Goal: Find contact information: Find contact information

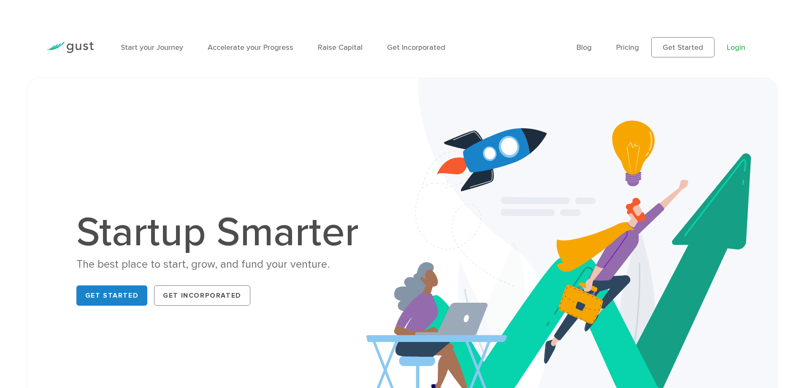
drag, startPoint x: 759, startPoint y: 46, endPoint x: 741, endPoint y: 47, distance: 17.3
click at [758, 46] on div "Blog FAQ Pricing Get Started Login Login" at bounding box center [667, 47] width 194 height 46
click at [741, 47] on link "Login" at bounding box center [736, 47] width 19 height 9
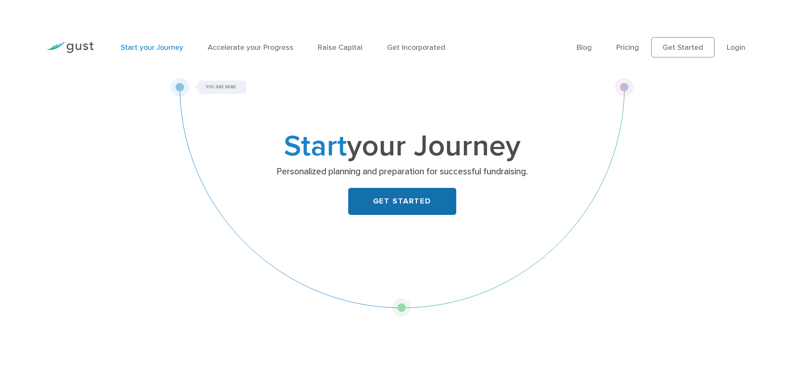
click at [412, 208] on link "GET STARTED" at bounding box center [402, 201] width 108 height 27
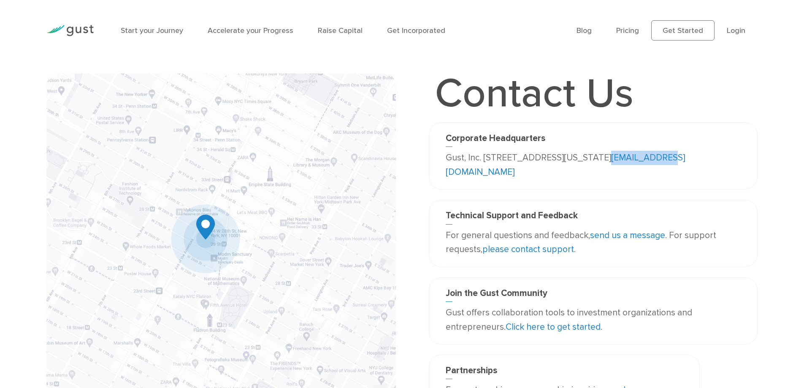
copy link "info@gust.com"
drag, startPoint x: 537, startPoint y: 174, endPoint x: 464, endPoint y: 177, distance: 72.6
click at [464, 177] on p "Gust, Inc. 188 Grand Street Second Floor New York, NY 10013 USA info@gust.com" at bounding box center [593, 165] width 295 height 28
